Goal: Task Accomplishment & Management: Manage account settings

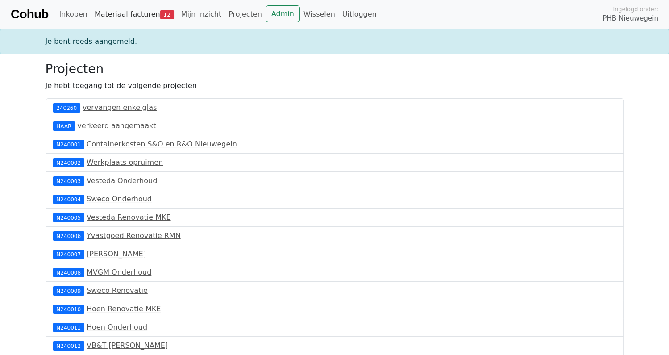
click at [130, 12] on link "Materiaal facturen 12" at bounding box center [134, 14] width 87 height 18
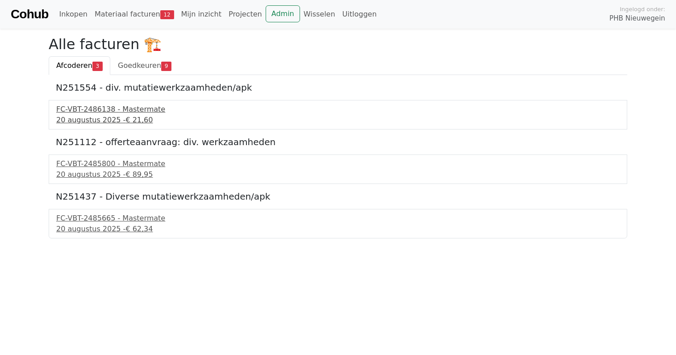
click at [100, 113] on div "FC-VBT-2486138 - Mastermate" at bounding box center [337, 109] width 563 height 11
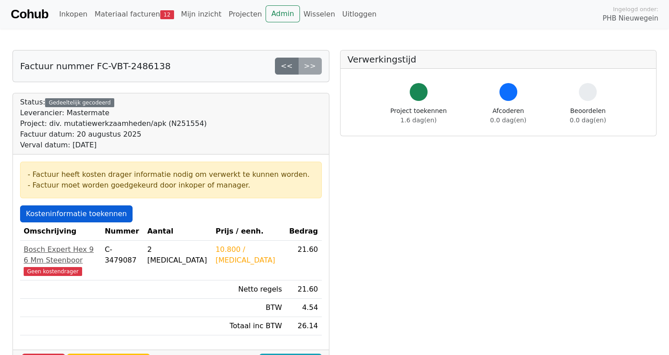
click at [66, 212] on link "Kosteninformatie toekennen" at bounding box center [76, 213] width 112 height 17
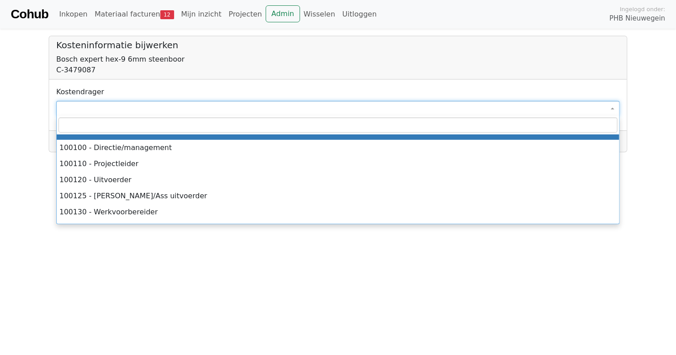
click at [83, 111] on span at bounding box center [337, 108] width 563 height 15
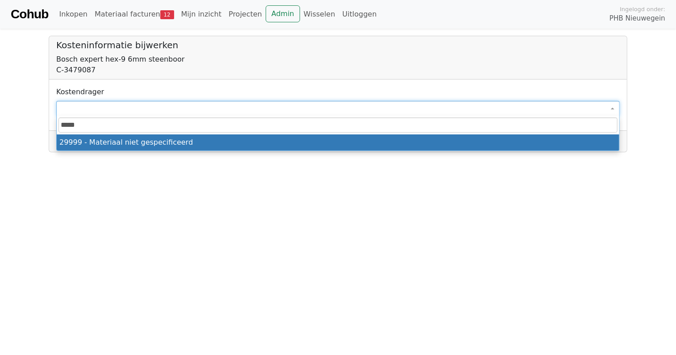
type input "*****"
select select "****"
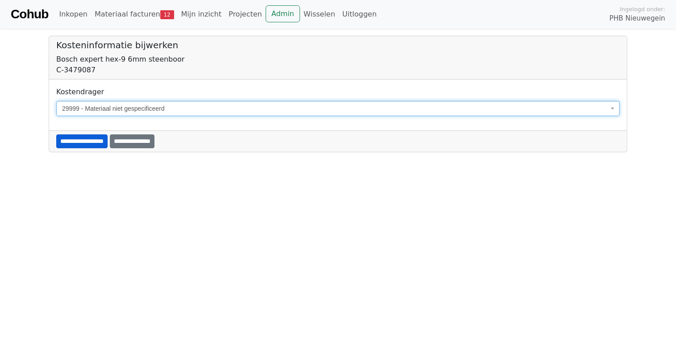
click at [91, 138] on input "**********" at bounding box center [81, 141] width 51 height 14
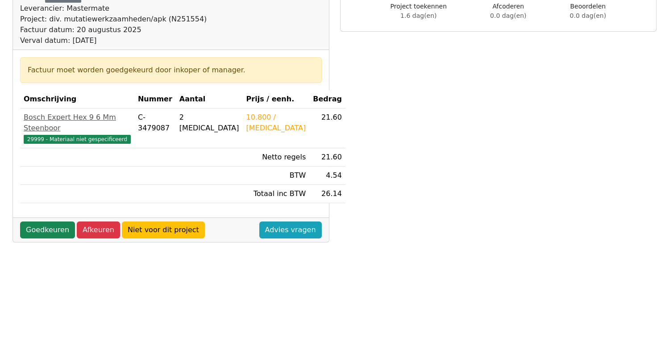
scroll to position [133, 0]
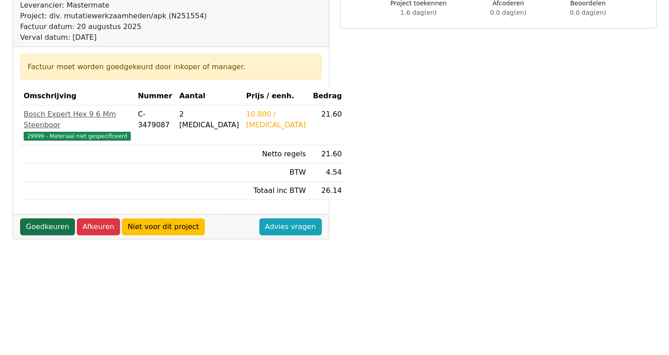
click at [47, 218] on link "Goedkeuren" at bounding box center [47, 226] width 55 height 17
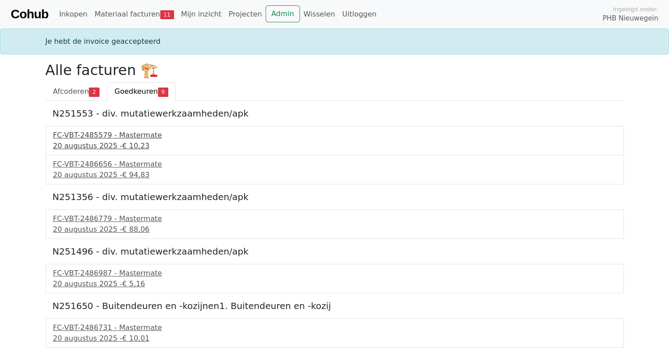
click at [91, 139] on div "FC-VBT-2485579 - Mastermate" at bounding box center [334, 135] width 563 height 11
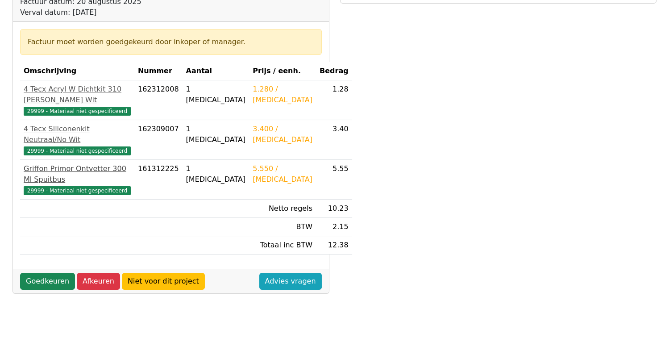
scroll to position [133, 0]
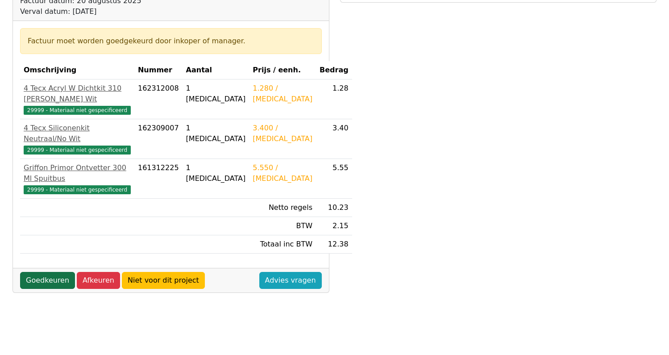
click at [44, 272] on link "Goedkeuren" at bounding box center [47, 280] width 55 height 17
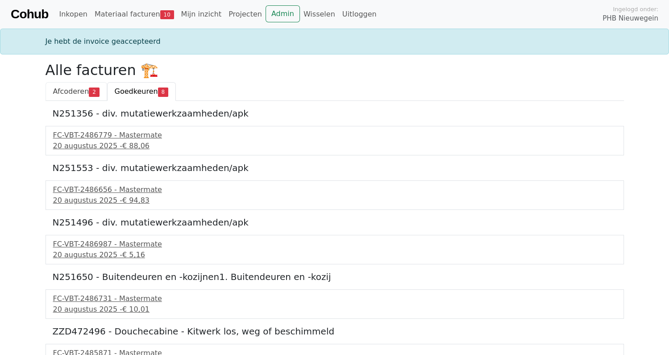
click at [71, 95] on span "Afcoderen" at bounding box center [71, 91] width 36 height 8
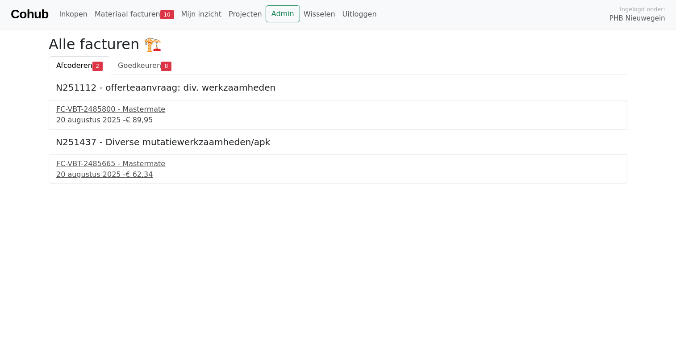
click at [103, 107] on div "FC-VBT-2485800 - Mastermate" at bounding box center [337, 109] width 563 height 11
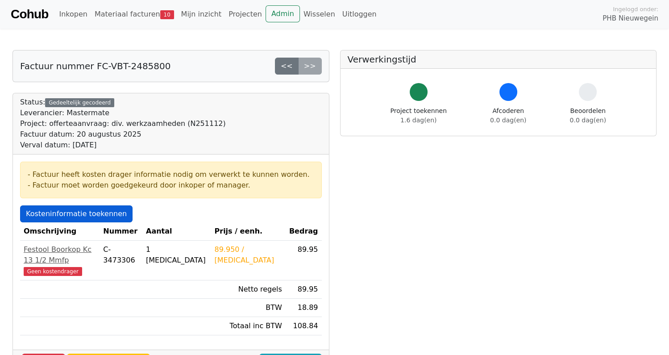
click at [66, 214] on link "Kosteninformatie toekennen" at bounding box center [76, 213] width 112 height 17
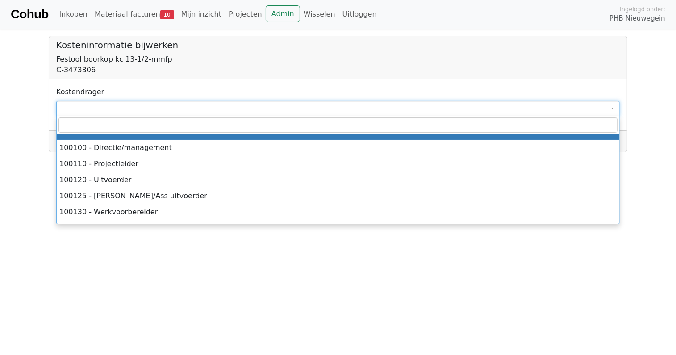
click at [86, 106] on span at bounding box center [337, 108] width 563 height 15
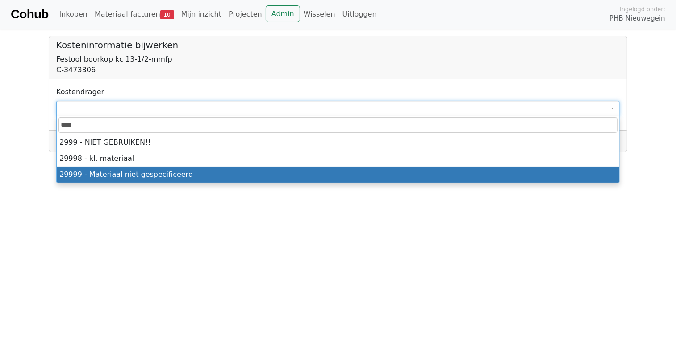
type input "****"
select select "****"
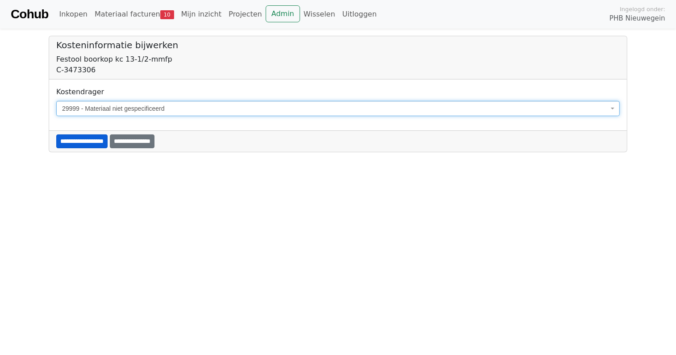
click at [99, 140] on input "**********" at bounding box center [81, 141] width 51 height 14
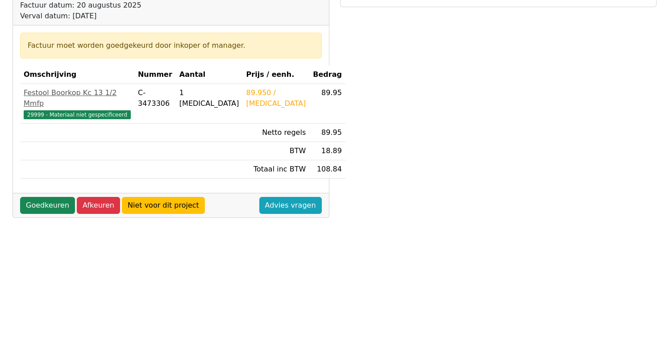
scroll to position [223, 0]
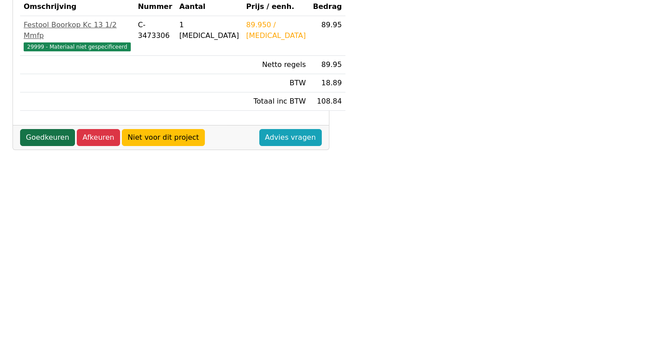
click at [44, 129] on link "Goedkeuren" at bounding box center [47, 137] width 55 height 17
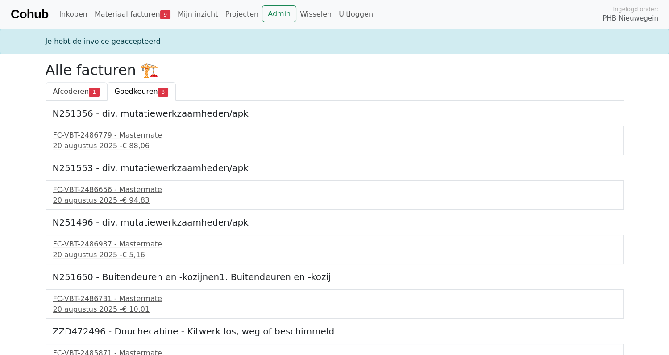
click at [74, 91] on span "Afcoderen" at bounding box center [71, 91] width 36 height 8
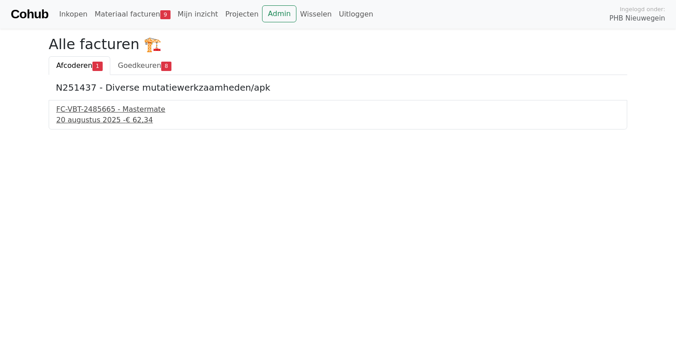
click at [121, 107] on div "FC-VBT-2485665 - Mastermate" at bounding box center [337, 109] width 563 height 11
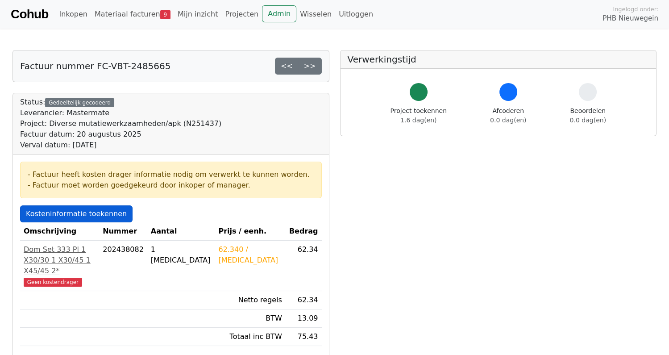
click at [73, 211] on link "Kosteninformatie toekennen" at bounding box center [76, 213] width 112 height 17
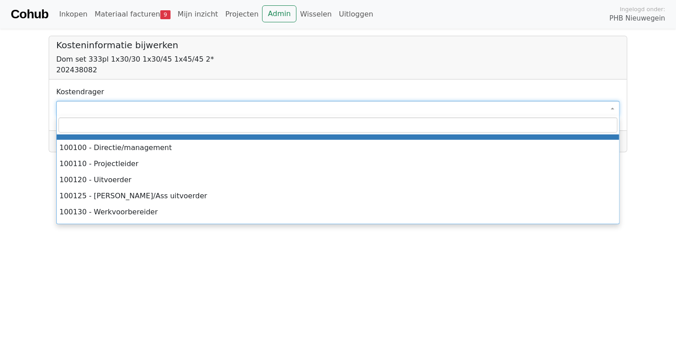
click at [81, 107] on span at bounding box center [337, 108] width 563 height 15
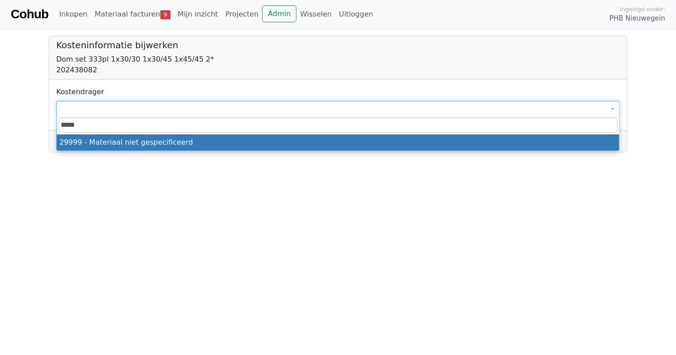
type input "*****"
select select "****"
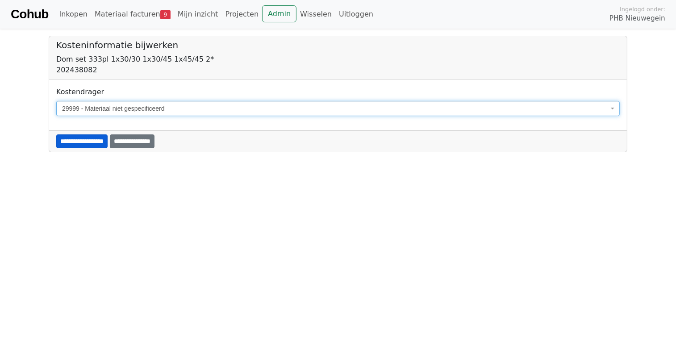
click at [92, 138] on input "**********" at bounding box center [81, 141] width 51 height 14
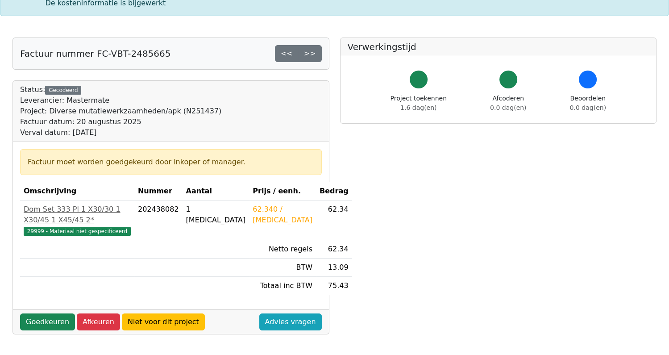
scroll to position [223, 0]
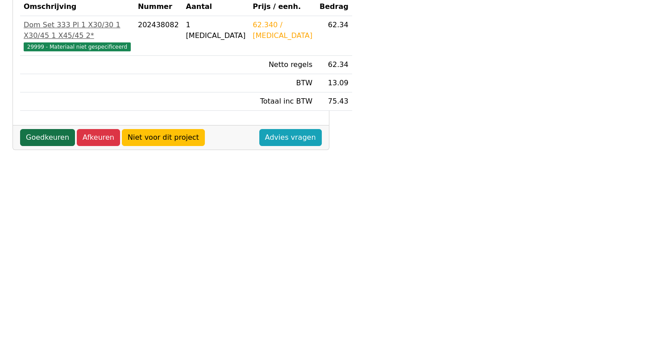
click at [36, 141] on link "Goedkeuren" at bounding box center [47, 137] width 55 height 17
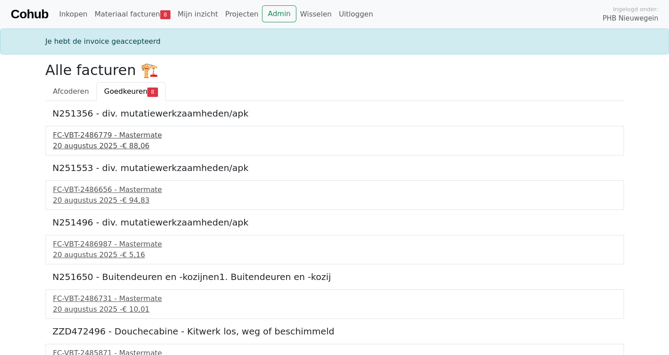
click at [100, 137] on div "FC-VBT-2486779 - Mastermate" at bounding box center [334, 135] width 563 height 11
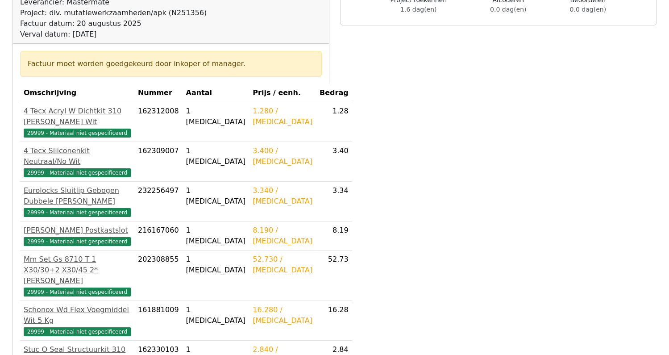
scroll to position [223, 0]
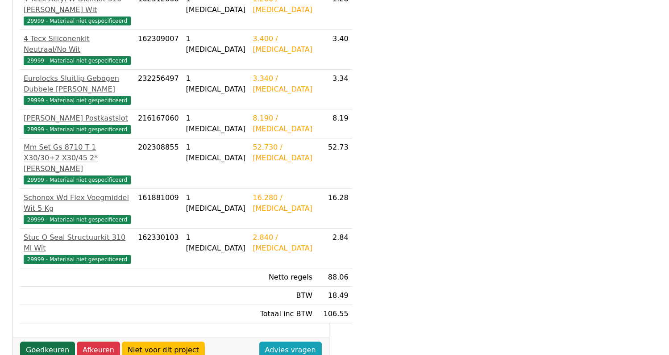
click at [51, 341] on link "Goedkeuren" at bounding box center [47, 349] width 55 height 17
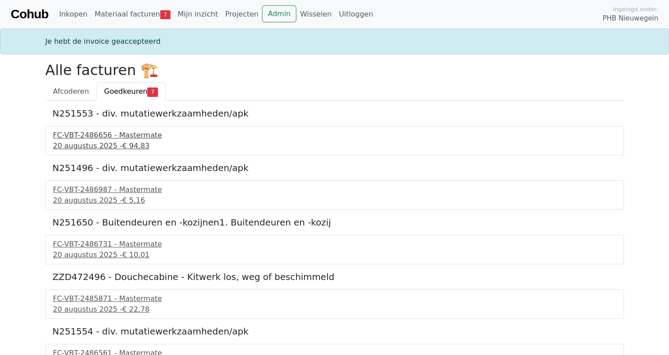
click at [81, 136] on div "FC-VBT-2486656 - Mastermate" at bounding box center [334, 135] width 563 height 11
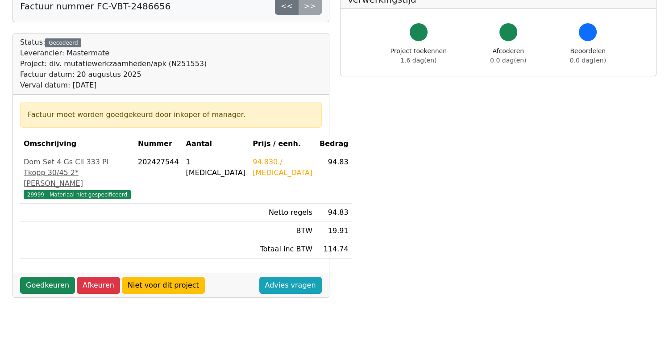
scroll to position [223, 0]
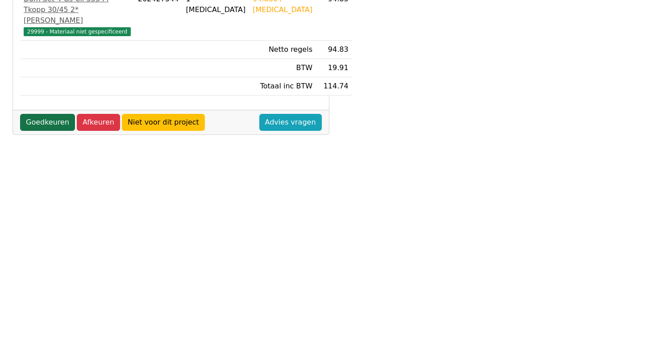
click at [50, 114] on link "Goedkeuren" at bounding box center [47, 122] width 55 height 17
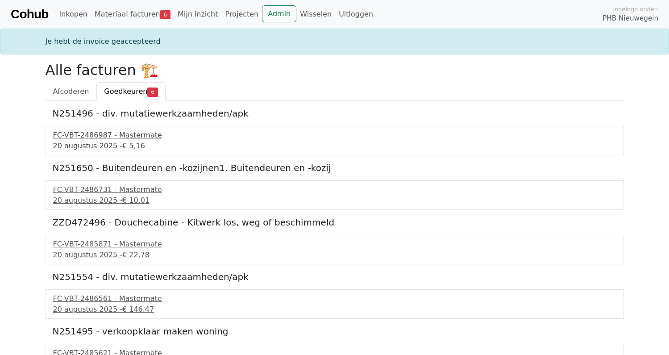
click at [85, 142] on div "20 augustus 2025 - € 5,16" at bounding box center [334, 146] width 563 height 11
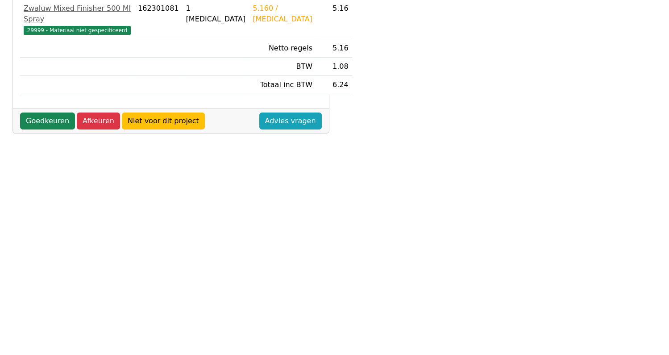
scroll to position [223, 0]
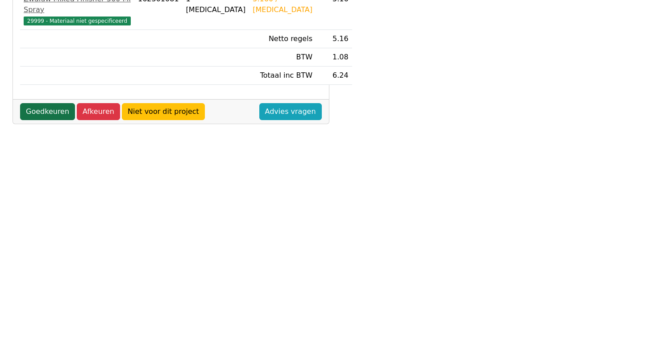
click at [51, 105] on link "Goedkeuren" at bounding box center [47, 111] width 55 height 17
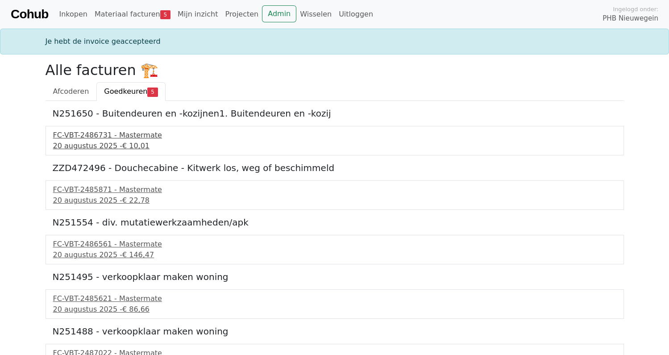
click at [78, 140] on div "FC-VBT-2486731 - Mastermate" at bounding box center [334, 135] width 563 height 11
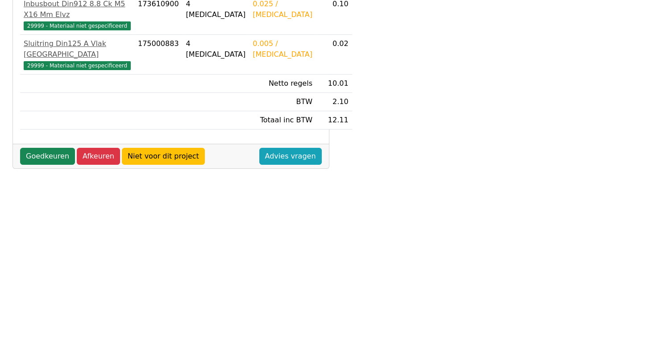
scroll to position [268, 0]
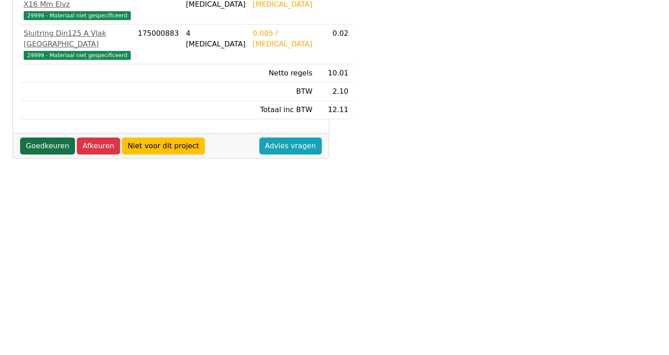
click at [48, 137] on link "Goedkeuren" at bounding box center [47, 145] width 55 height 17
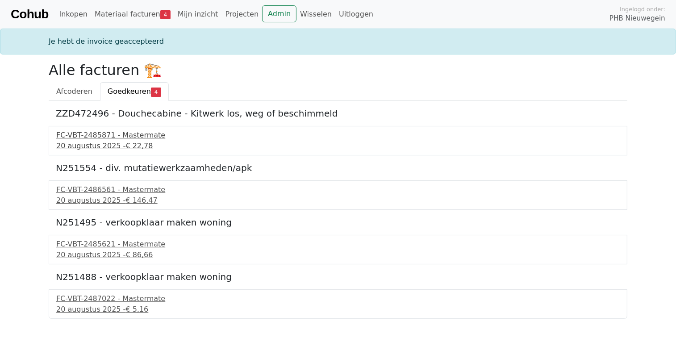
click at [88, 144] on div "20 augustus 2025 - € 22,78" at bounding box center [337, 146] width 563 height 11
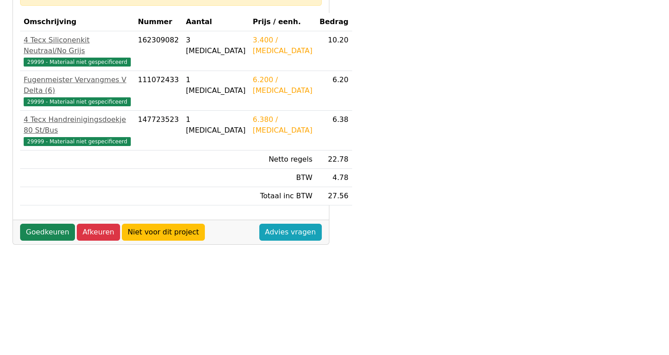
scroll to position [307, 0]
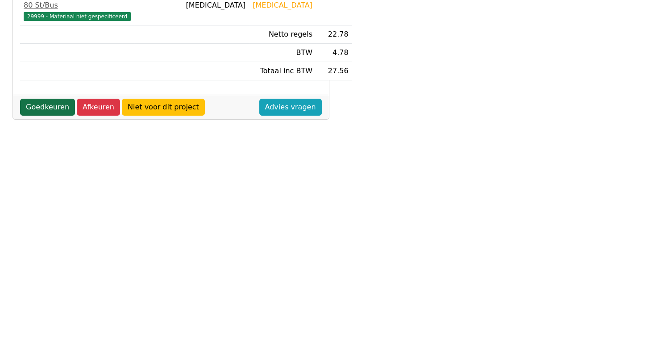
click at [37, 99] on link "Goedkeuren" at bounding box center [47, 107] width 55 height 17
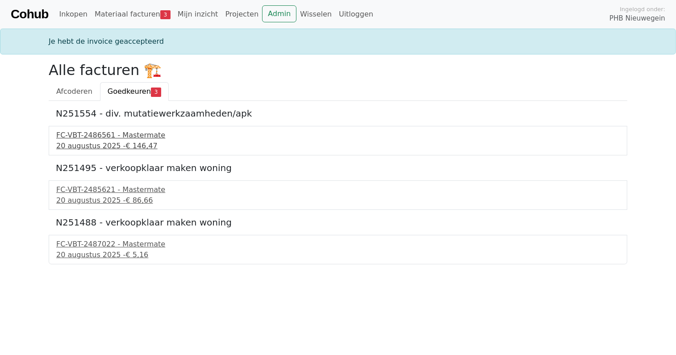
click at [103, 137] on div "FC-VBT-2486561 - Mastermate" at bounding box center [337, 135] width 563 height 11
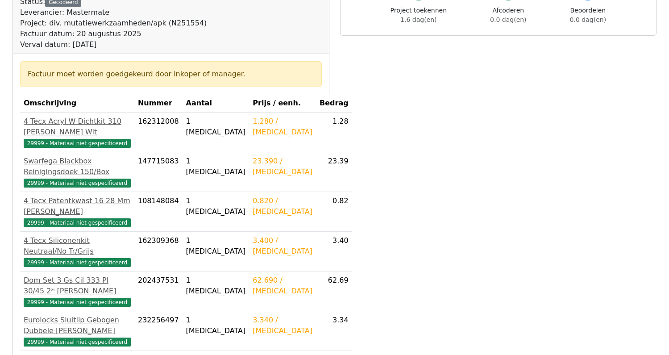
scroll to position [268, 0]
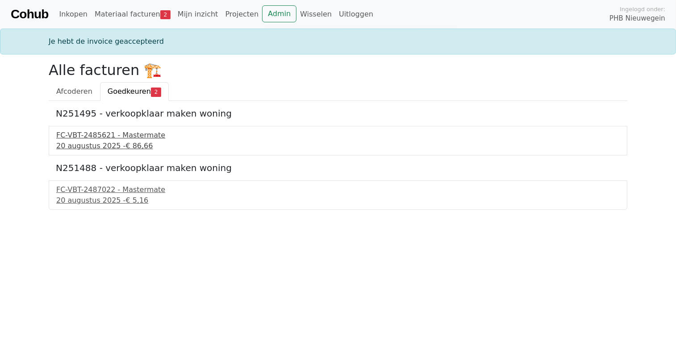
click at [105, 130] on div "FC-VBT-2485621 - Mastermate" at bounding box center [337, 135] width 563 height 11
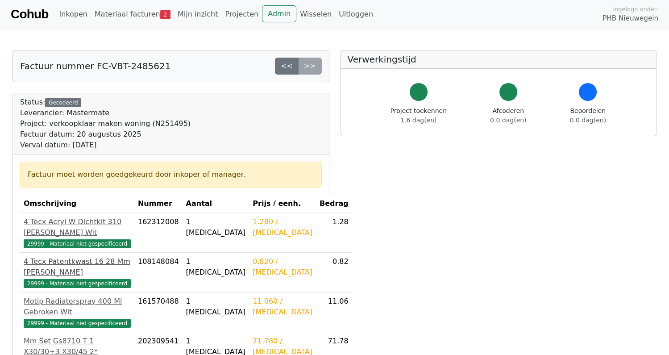
scroll to position [223, 0]
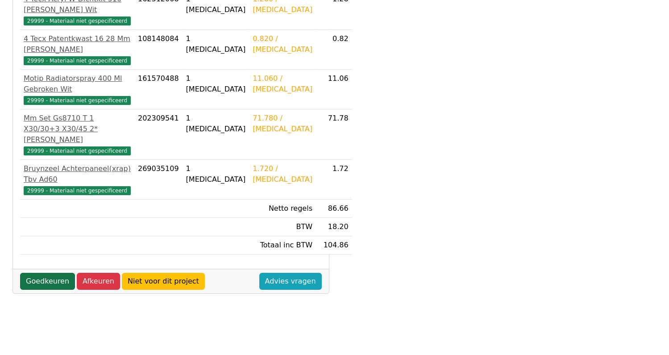
click at [47, 273] on link "Goedkeuren" at bounding box center [47, 281] width 55 height 17
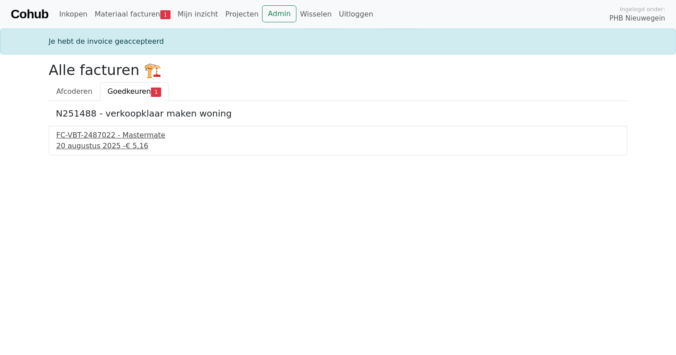
click at [92, 141] on div "20 augustus 2025 - € 5,16" at bounding box center [337, 146] width 563 height 11
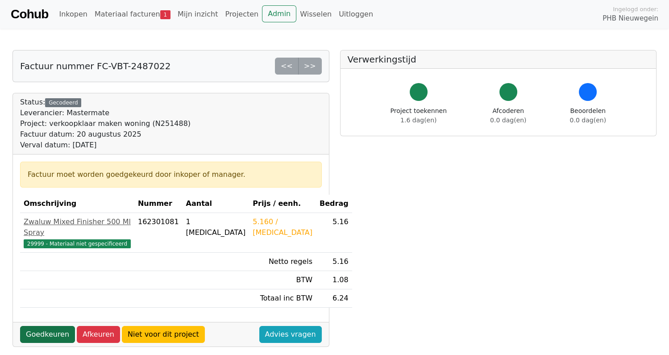
click at [49, 326] on link "Goedkeuren" at bounding box center [47, 334] width 55 height 17
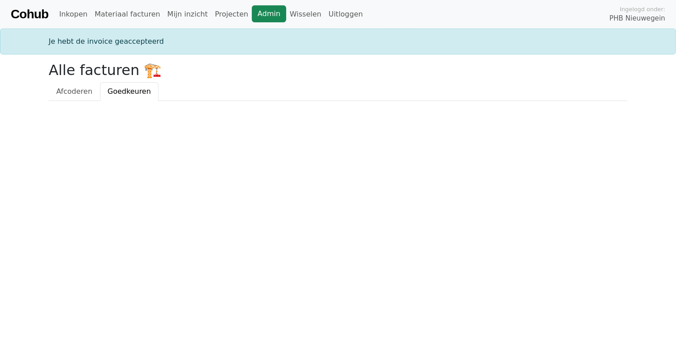
click at [253, 17] on link "Admin" at bounding box center [269, 13] width 34 height 17
